Goal: Task Accomplishment & Management: Manage account settings

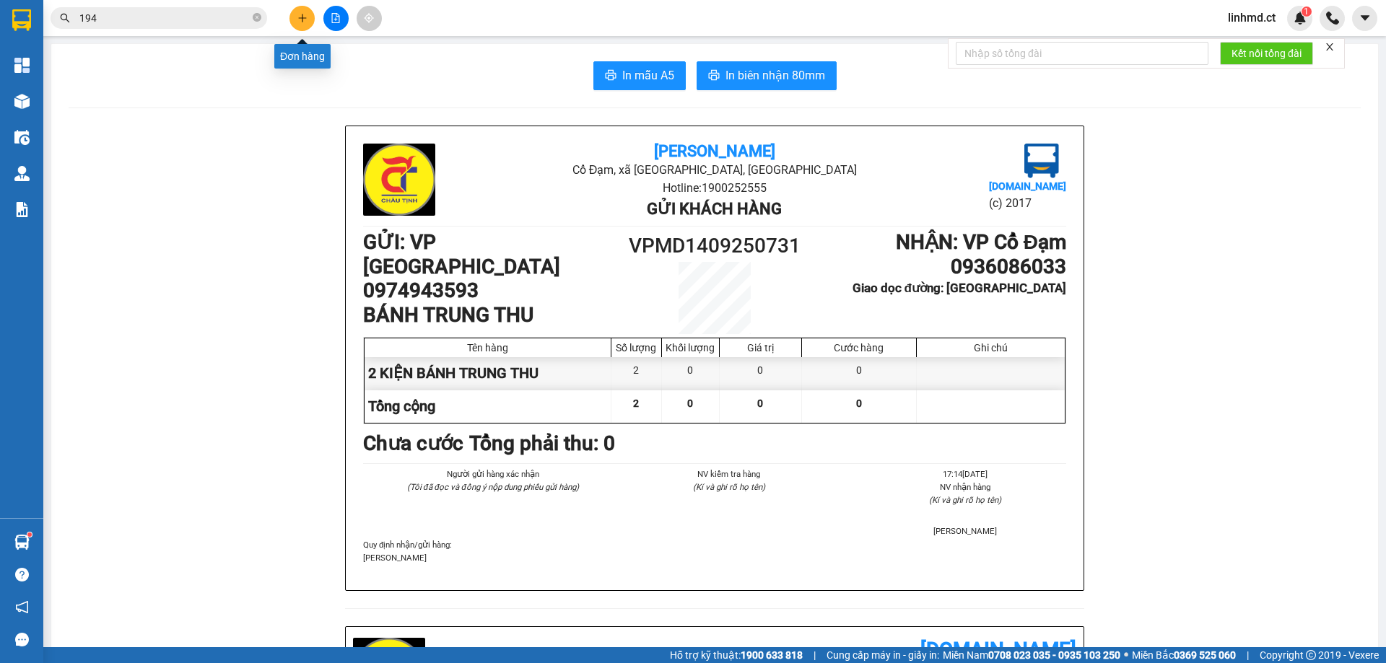
click at [302, 22] on icon "plus" at bounding box center [302, 18] width 10 height 10
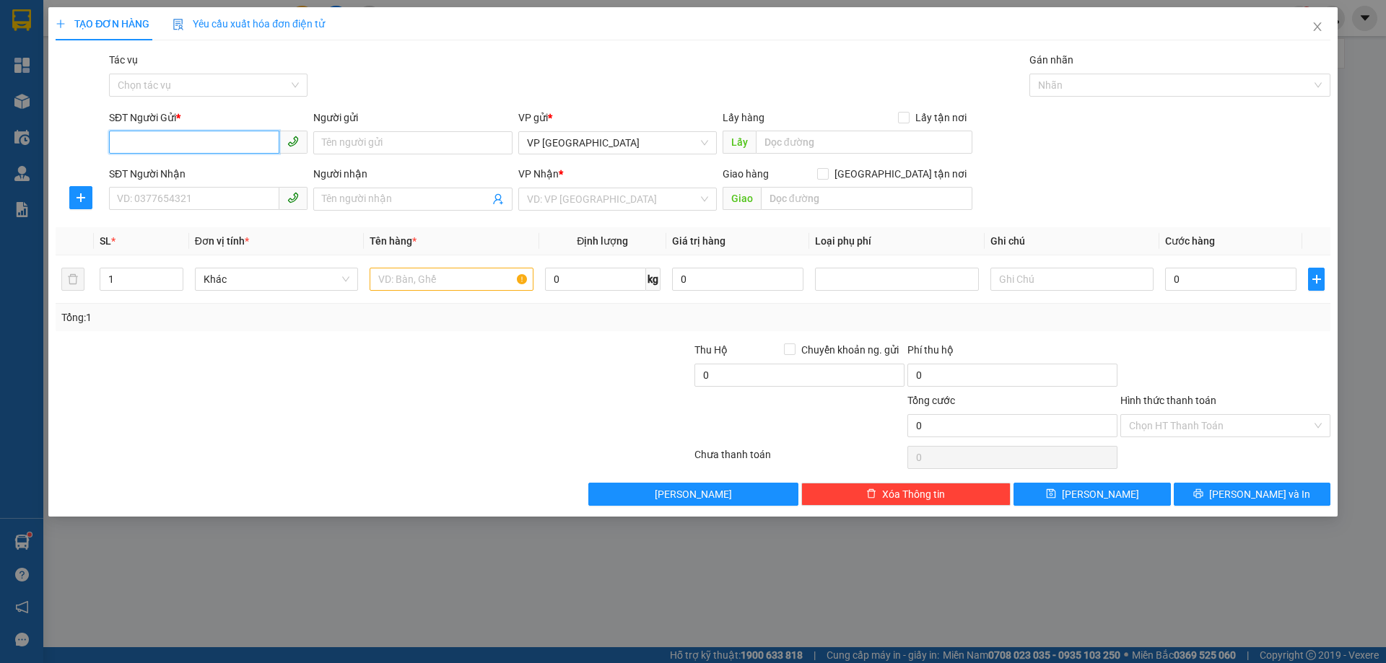
click at [221, 152] on input "SĐT Người Gửi *" at bounding box center [194, 142] width 170 height 23
type input "0942050093"
click at [216, 176] on div "0942050093" at bounding box center [208, 172] width 181 height 16
type input "0964213197"
type input "X YÊN"
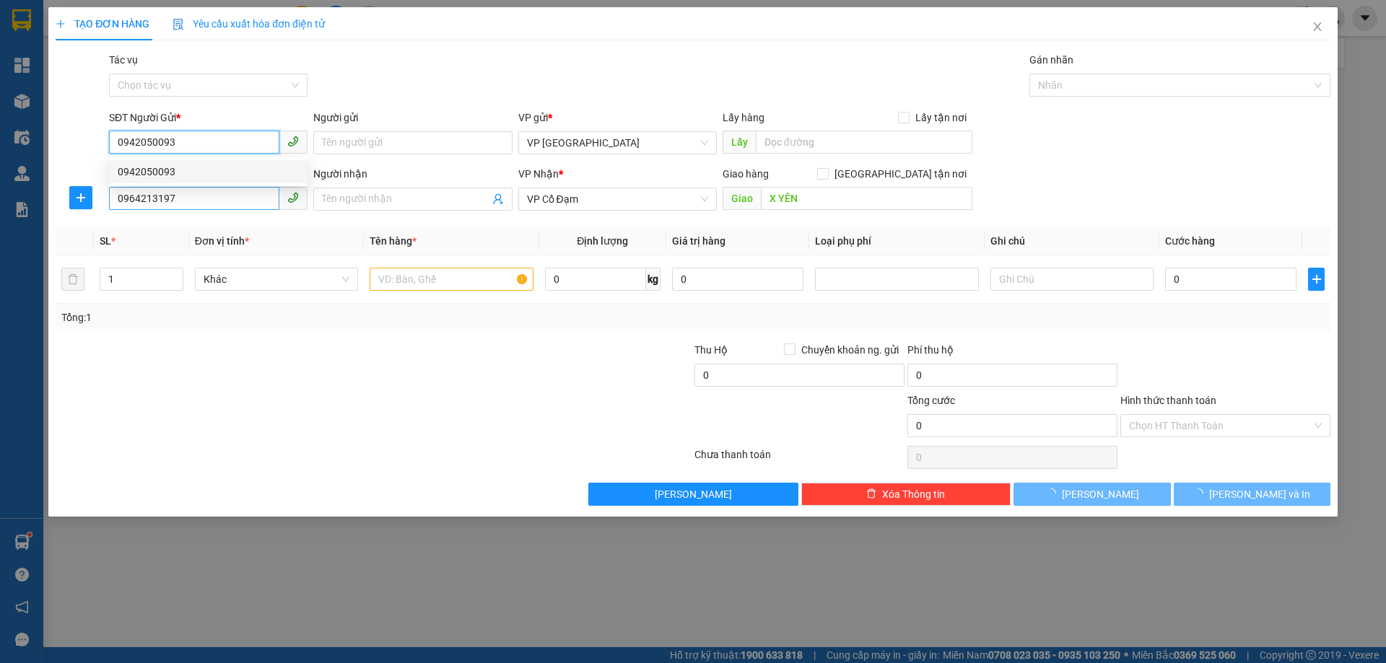
type input "50.000"
type input "0942050093"
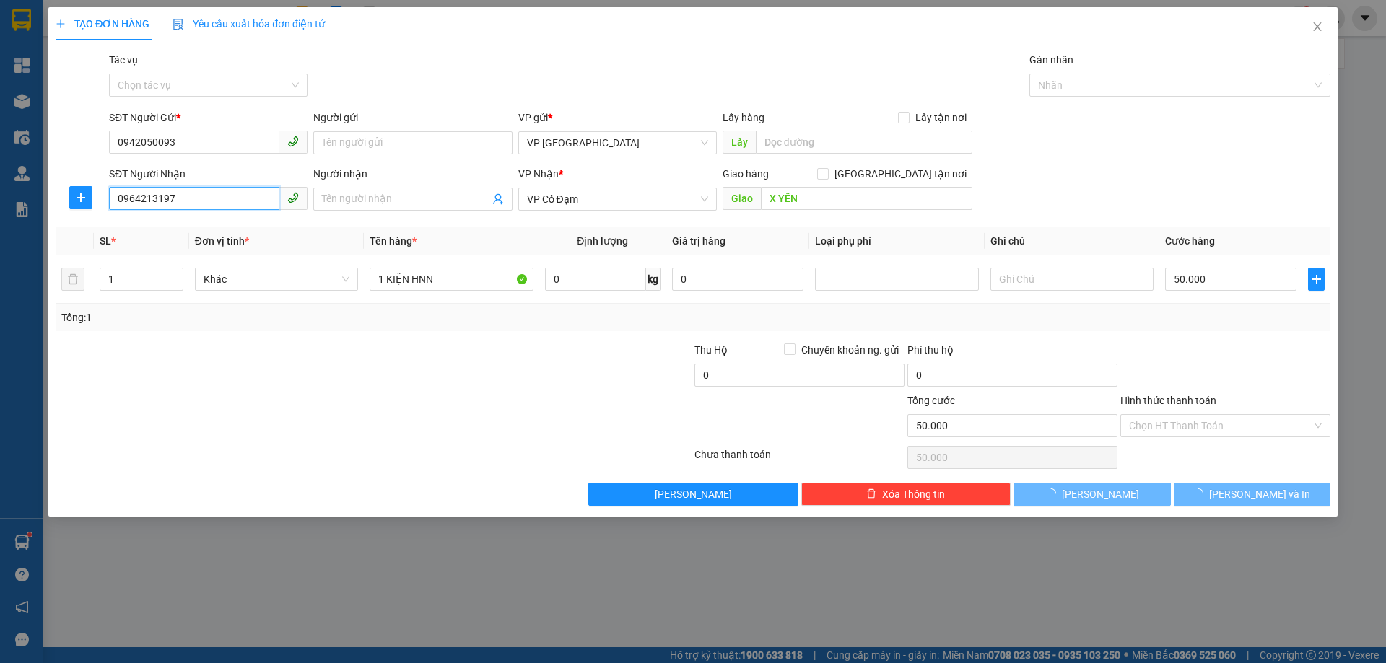
click at [222, 201] on input "0964213197" at bounding box center [194, 198] width 170 height 23
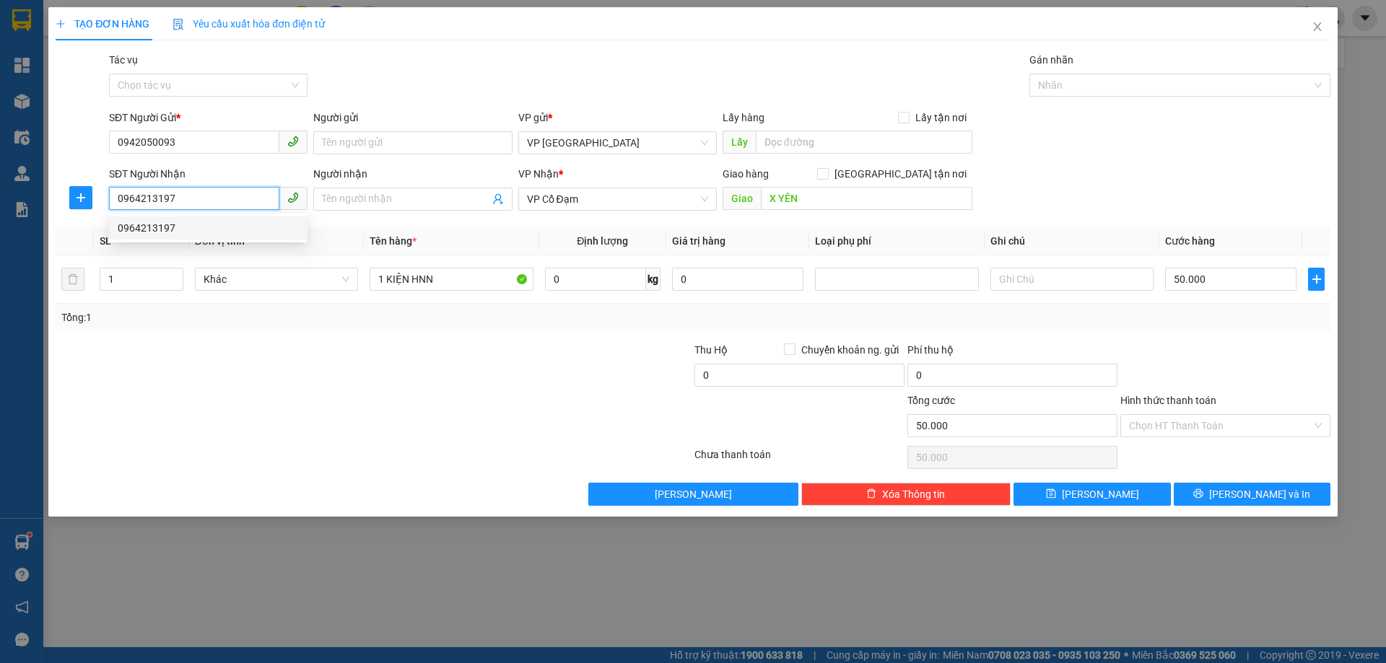
click at [224, 200] on input "0964213197" at bounding box center [194, 198] width 170 height 23
click at [230, 200] on input "0964213197" at bounding box center [194, 198] width 170 height 23
type input "0369383479"
click at [203, 238] on div "0369383479" at bounding box center [208, 228] width 198 height 23
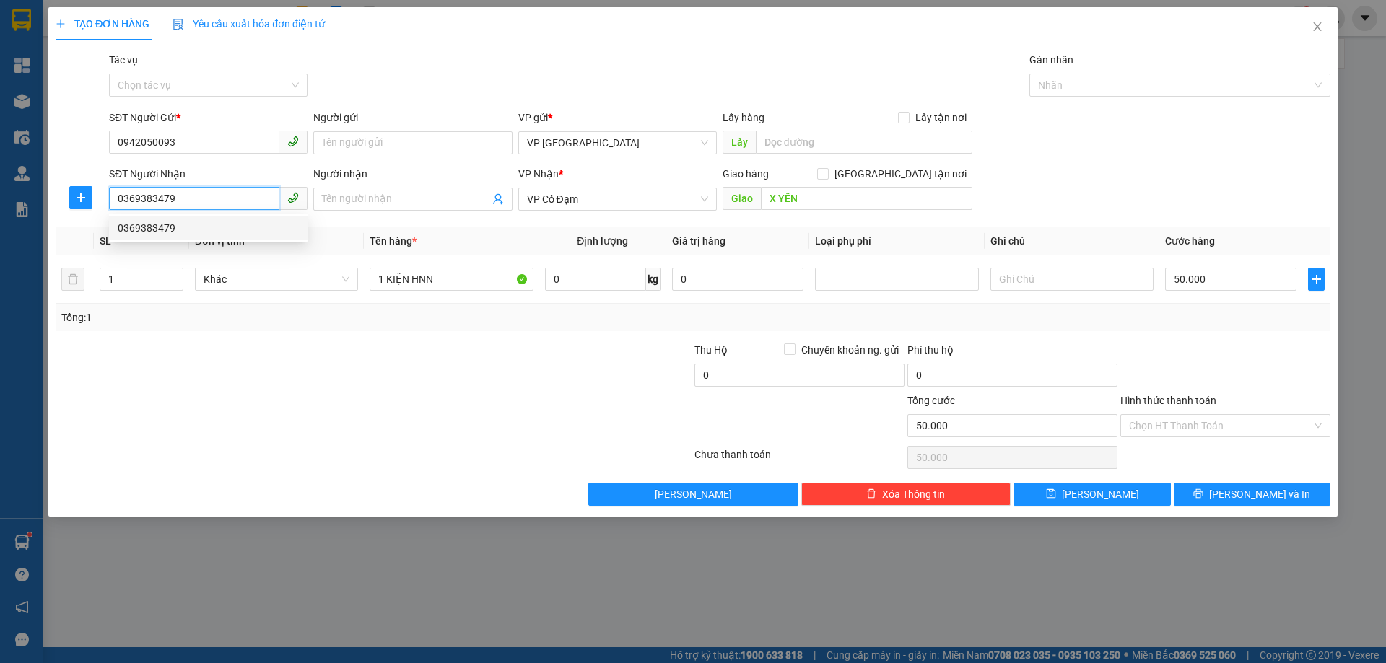
type input "X THÀNH"
type input "0369383479"
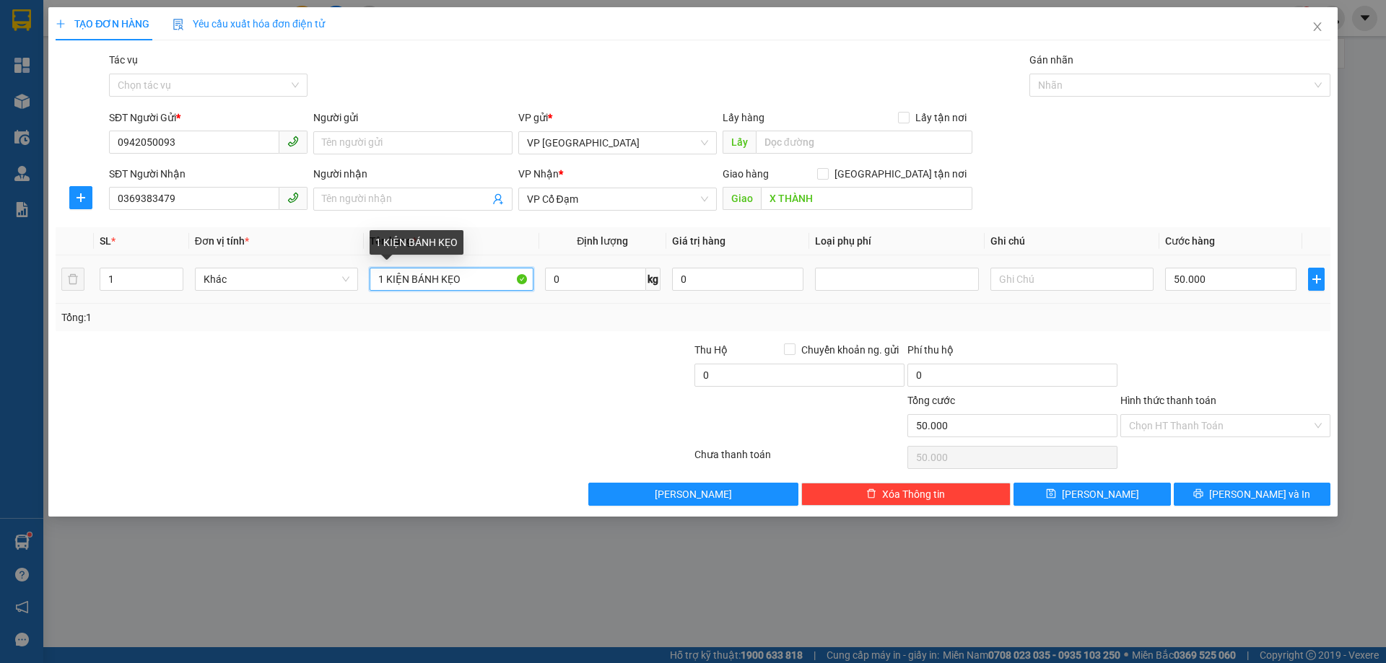
drag, startPoint x: 466, startPoint y: 281, endPoint x: 408, endPoint y: 278, distance: 57.8
click at [407, 281] on input "1 KIỆN BÁNH KẸO" at bounding box center [450, 279] width 163 height 23
click at [408, 277] on input "1 KIỆN BÁNH KẸO" at bounding box center [450, 279] width 163 height 23
drag, startPoint x: 460, startPoint y: 279, endPoint x: 399, endPoint y: 284, distance: 61.6
click at [399, 284] on input "1 KIỆ BÁNH KẸO" at bounding box center [450, 279] width 163 height 23
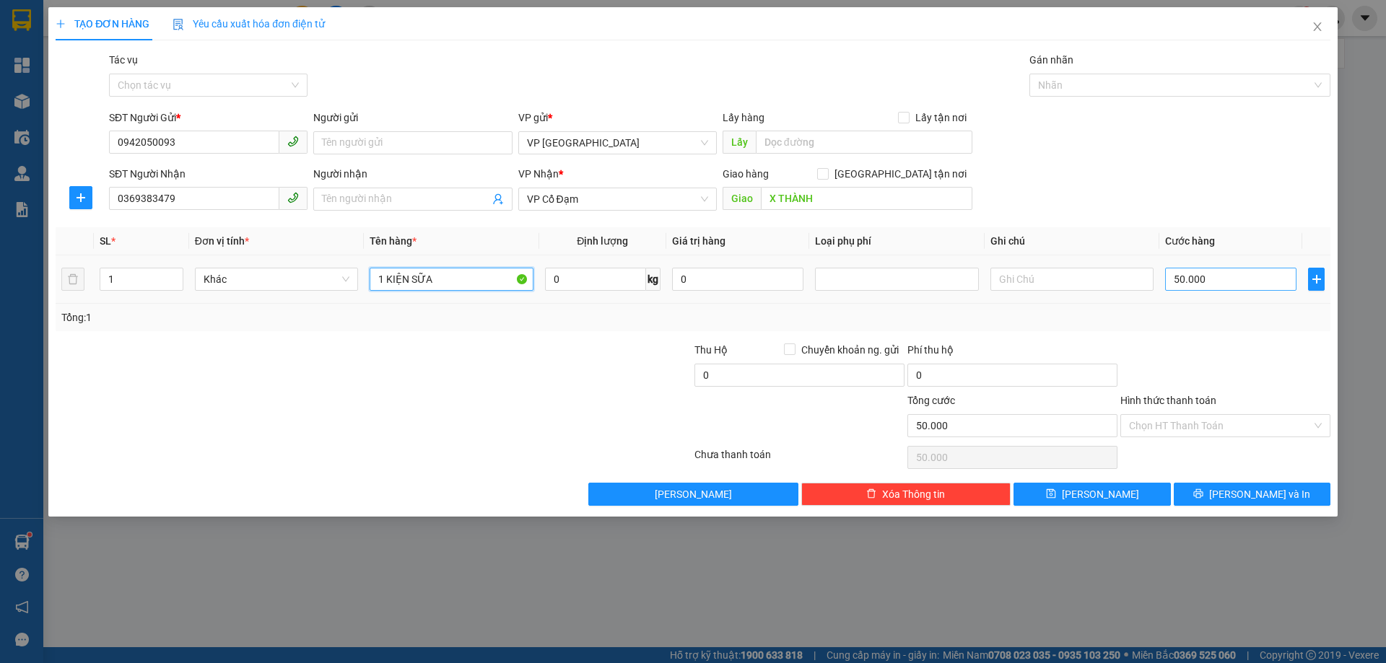
type input "1 KIỆN SỮA"
click at [1207, 284] on input "50.000" at bounding box center [1230, 279] width 131 height 23
type input "0"
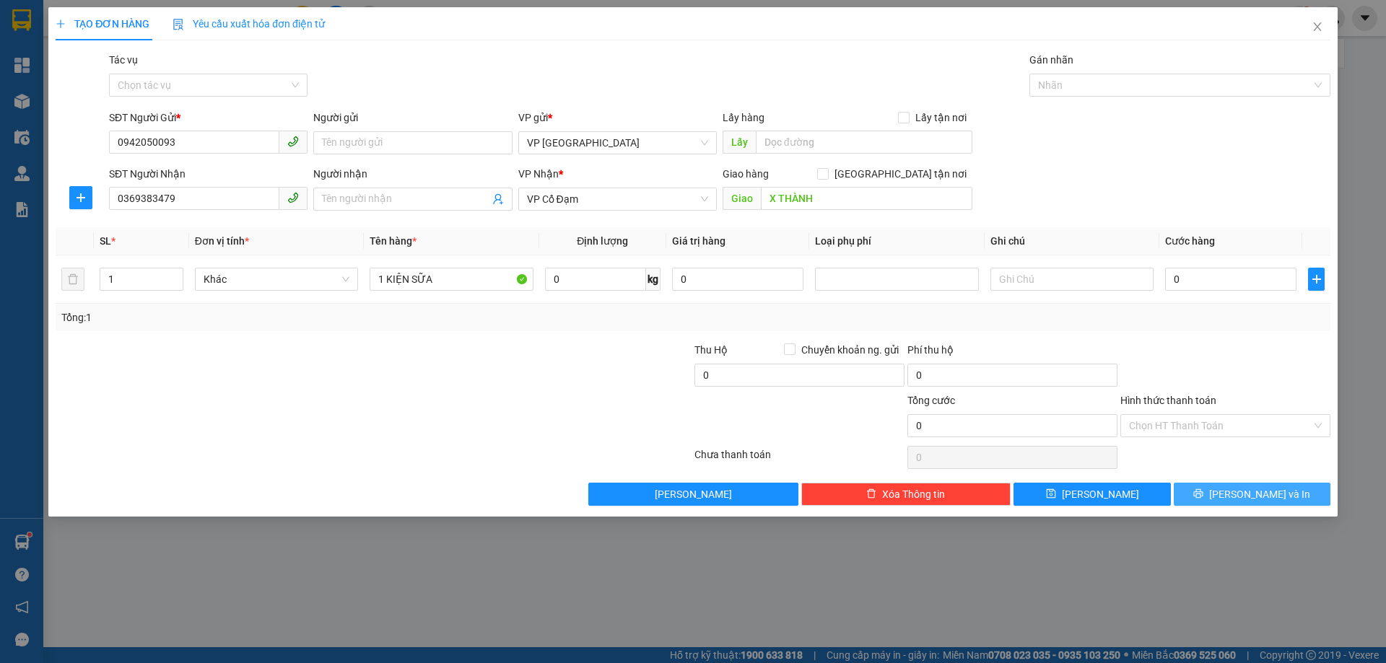
click at [1280, 495] on button "[PERSON_NAME] và In" at bounding box center [1251, 494] width 157 height 23
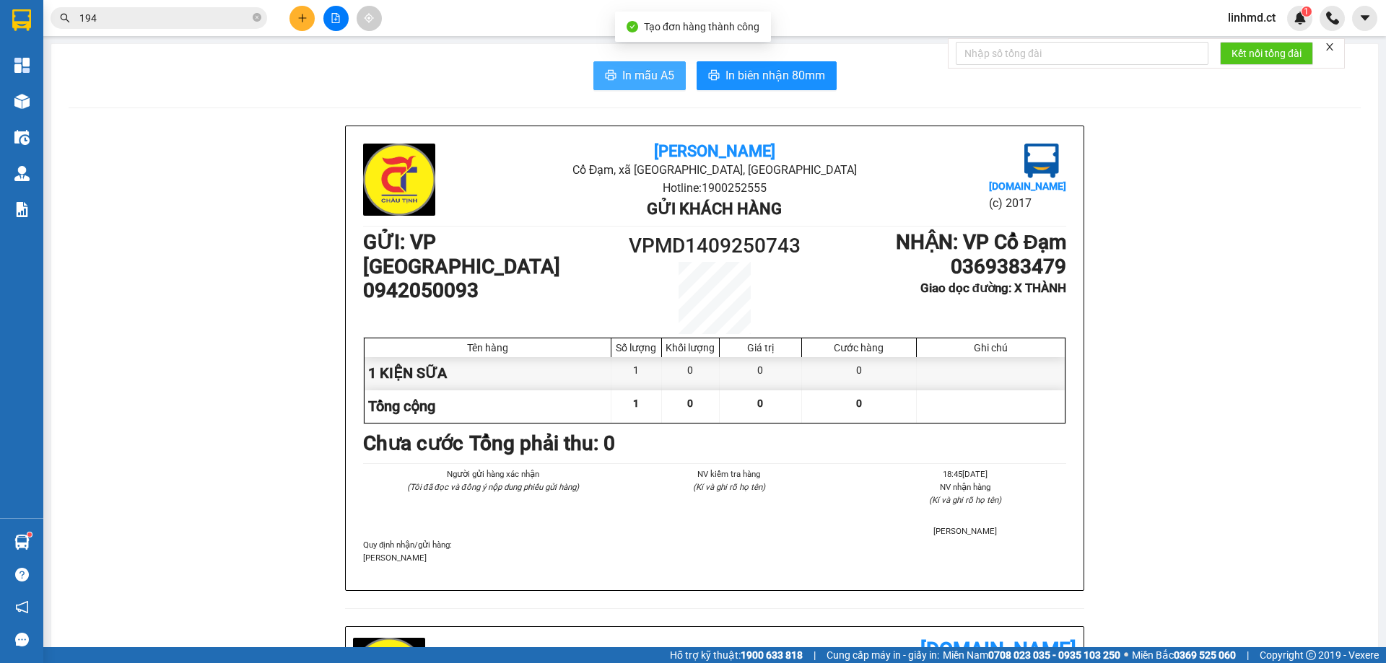
click at [612, 84] on button "In mẫu A5" at bounding box center [639, 75] width 92 height 29
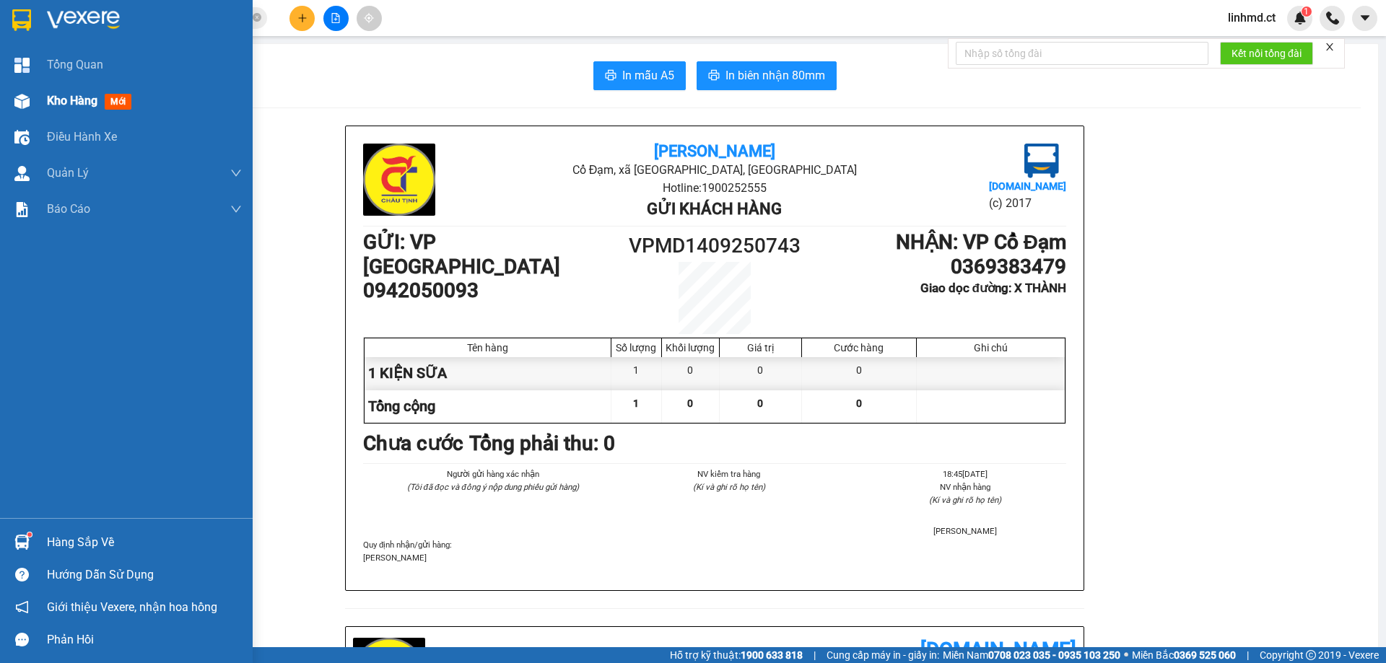
click at [4, 110] on div "Kho hàng mới" at bounding box center [126, 101] width 253 height 36
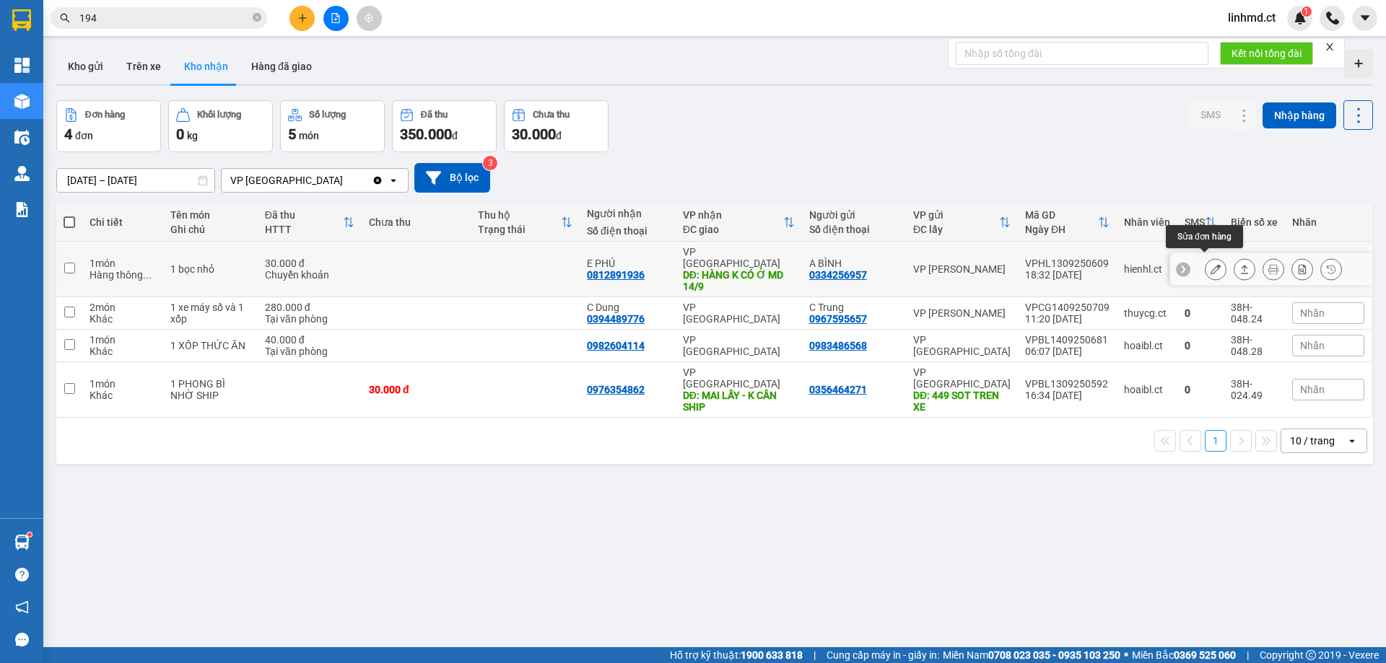
click at [1211, 262] on button at bounding box center [1215, 269] width 20 height 25
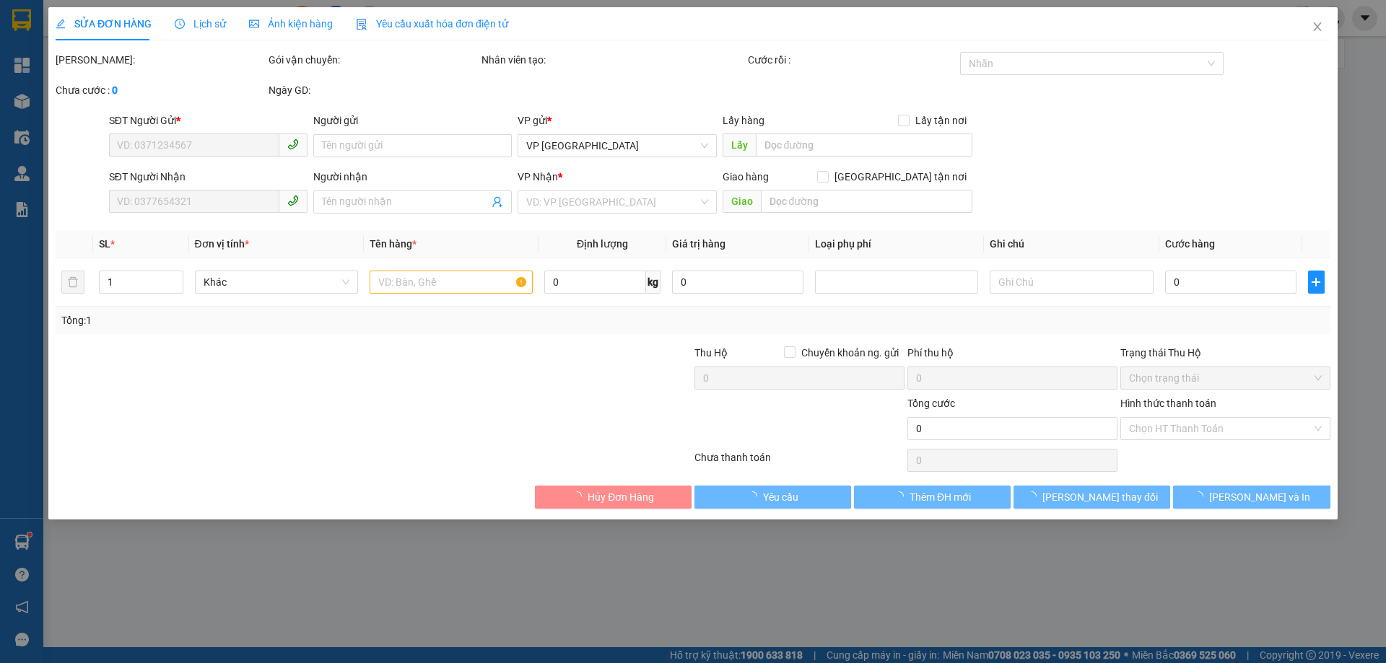
type input "0334256957"
type input "A BÌNH"
type input "0812891936"
type input "E PHÚ"
type input "HÀNG K CÓ Ở MD 14/9"
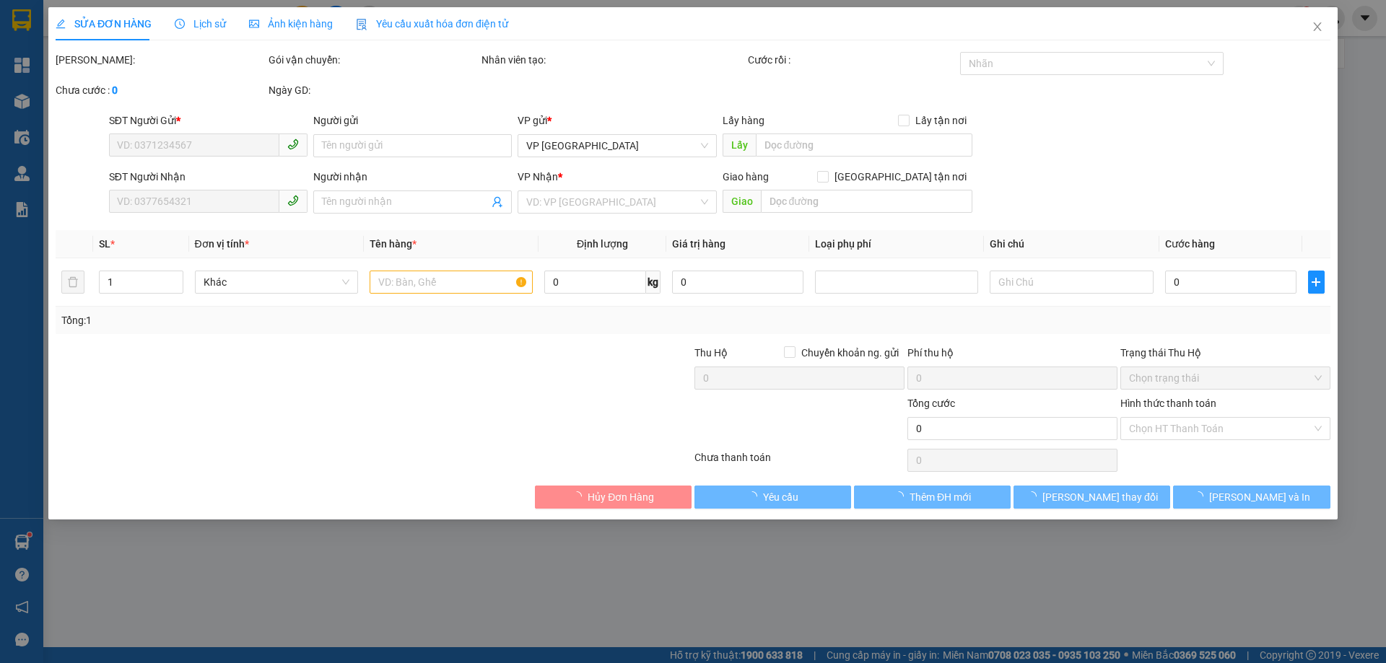
type input "30.000"
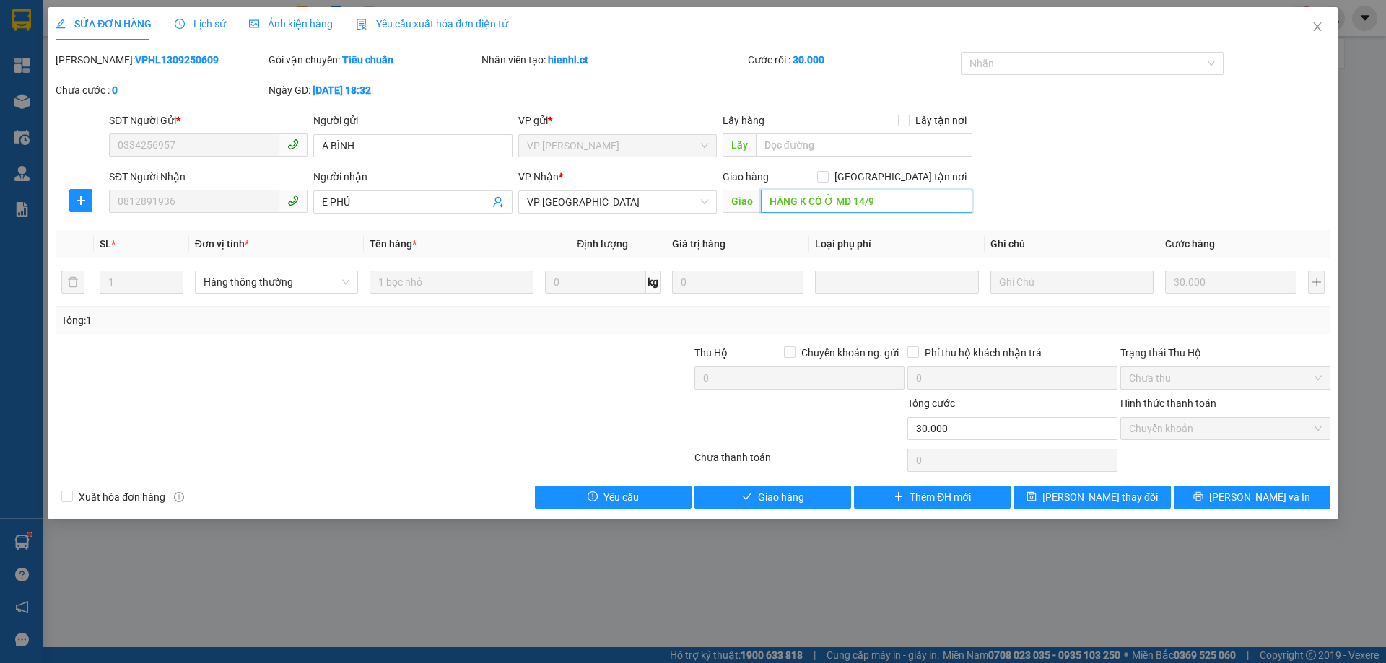
click at [830, 198] on input "HÀNG K CÓ Ở MD 14/9" at bounding box center [866, 201] width 211 height 23
type input "\"
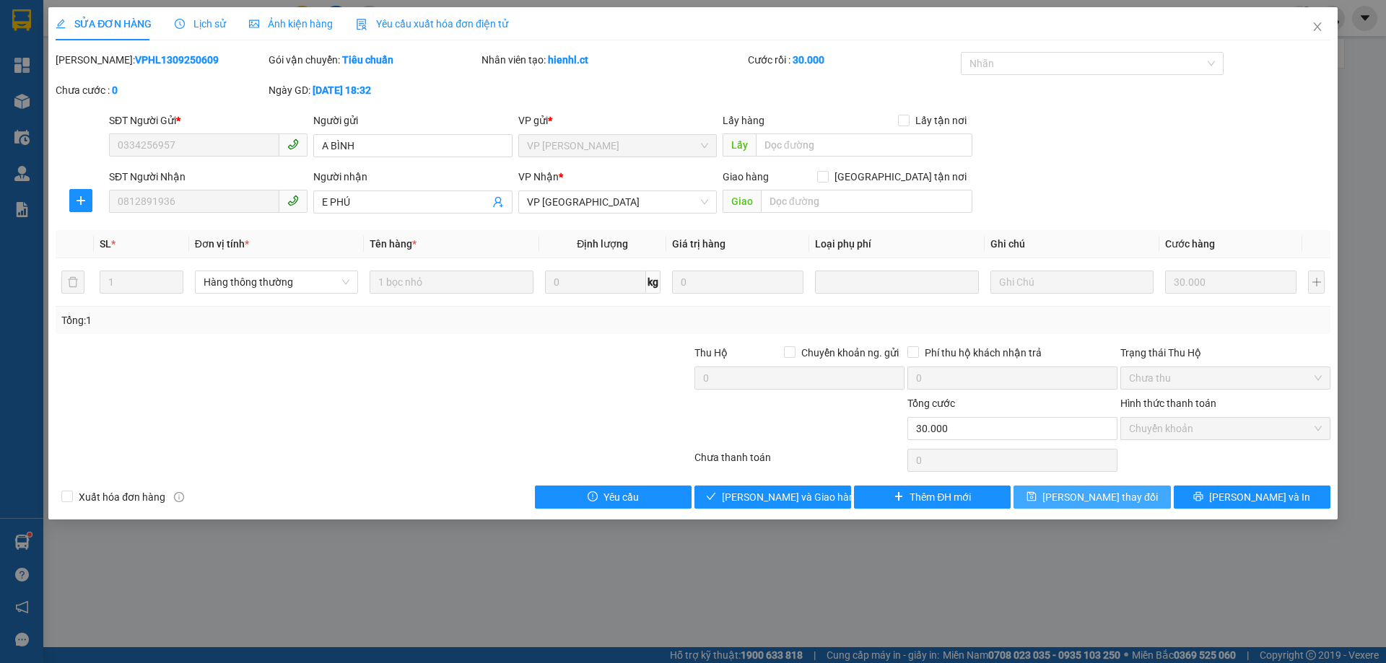
click at [1117, 504] on span "[PERSON_NAME] thay đổi" at bounding box center [1099, 497] width 115 height 16
